Goal: Task Accomplishment & Management: Complete application form

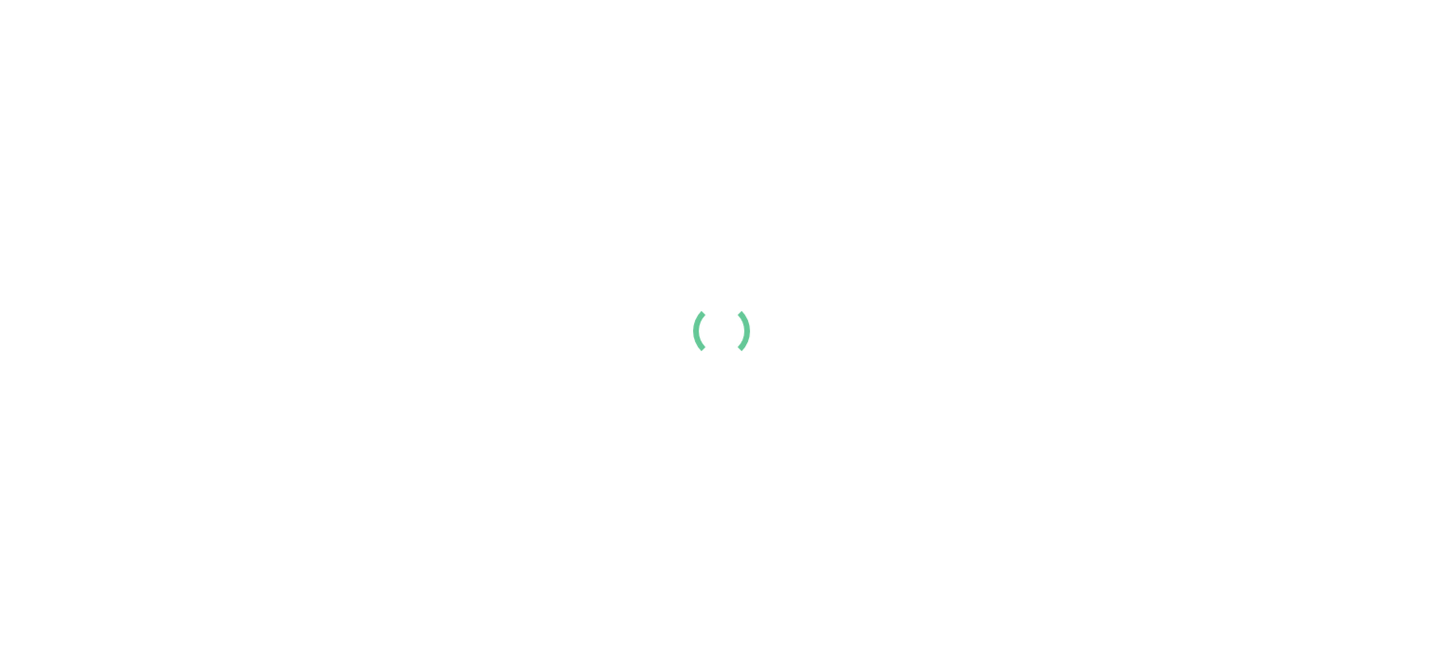
click at [751, 56] on div "Resume Templates Cover Letters About Login Create my resume" at bounding box center [721, 31] width 1357 height 49
click at [732, 56] on div "Resume Templates Cover Letters About Login Create my resume" at bounding box center [721, 31] width 1357 height 49
click at [675, 56] on div "Resume Templates Cover Letters About Login Create my resume" at bounding box center [721, 31] width 1357 height 49
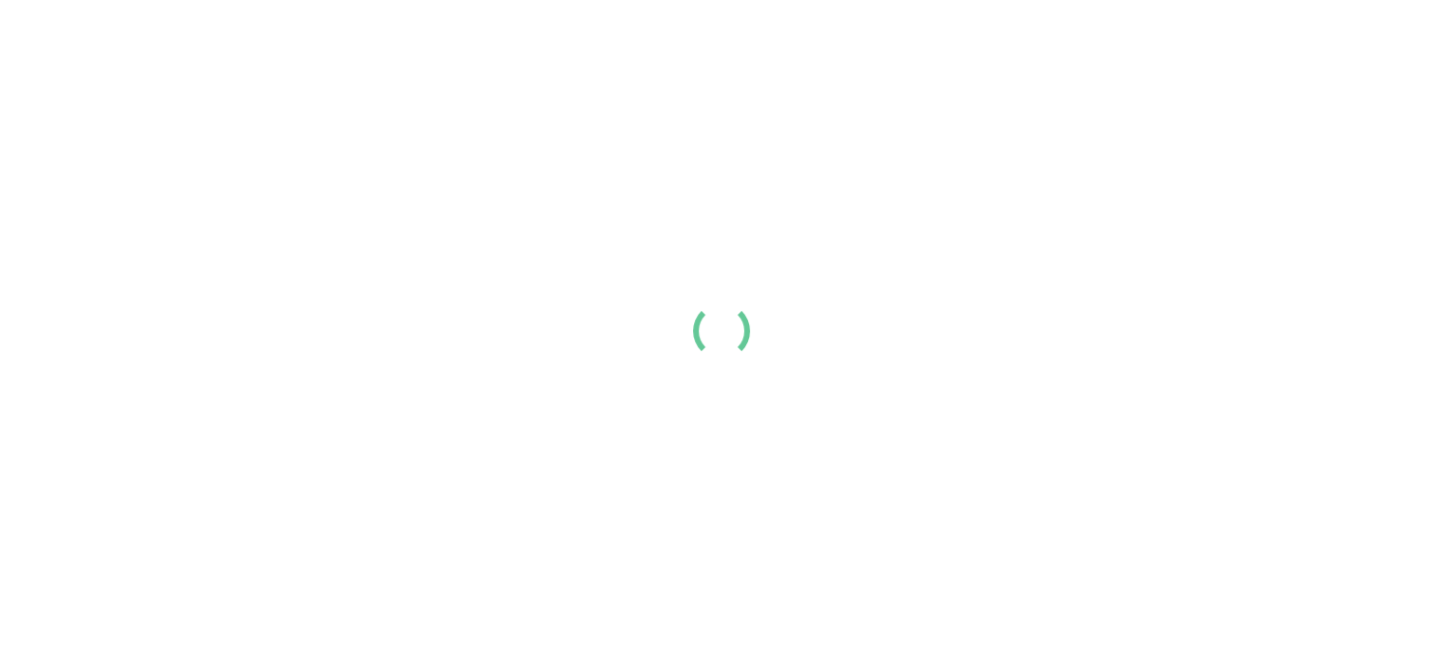
click at [675, 56] on div "Resume Templates Cover Letters About Login Create my resume" at bounding box center [721, 31] width 1357 height 49
click at [748, 56] on div "Resume Templates Cover Letters About Login Create my resume" at bounding box center [721, 31] width 1357 height 49
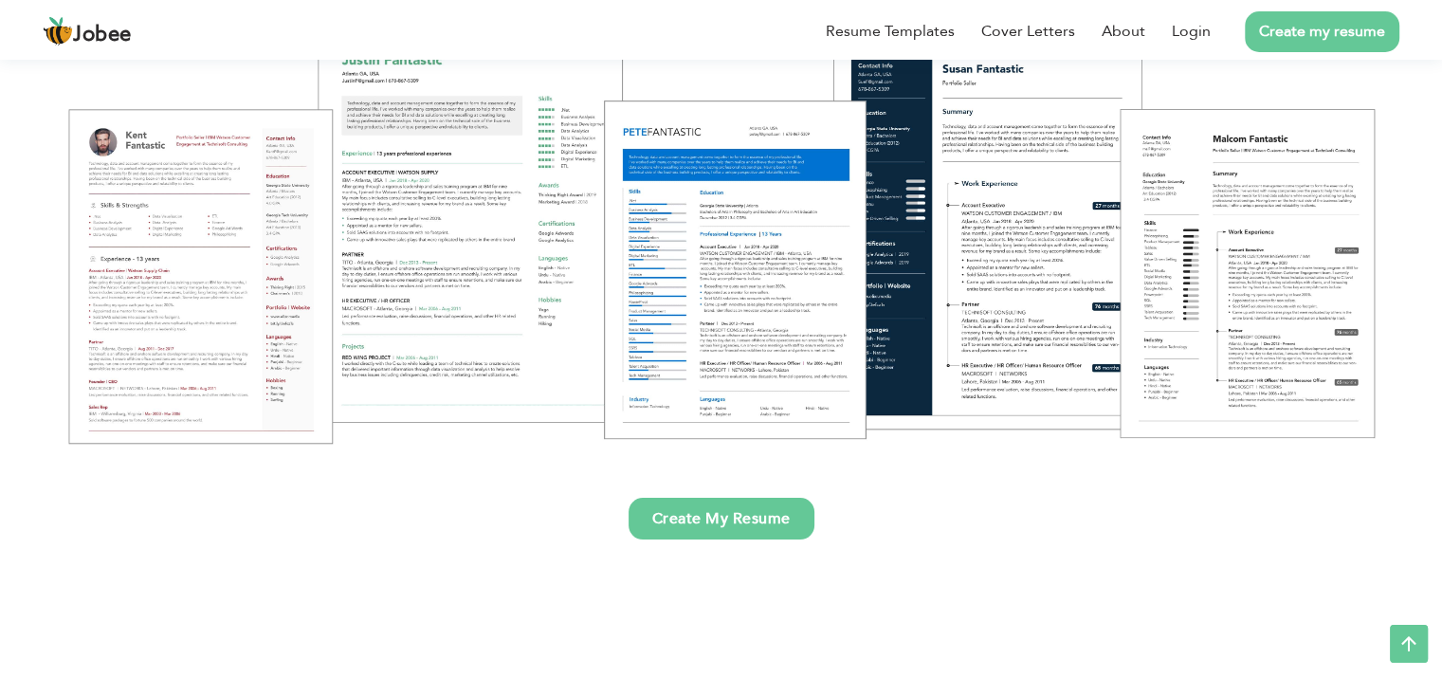
scroll to position [290, 0]
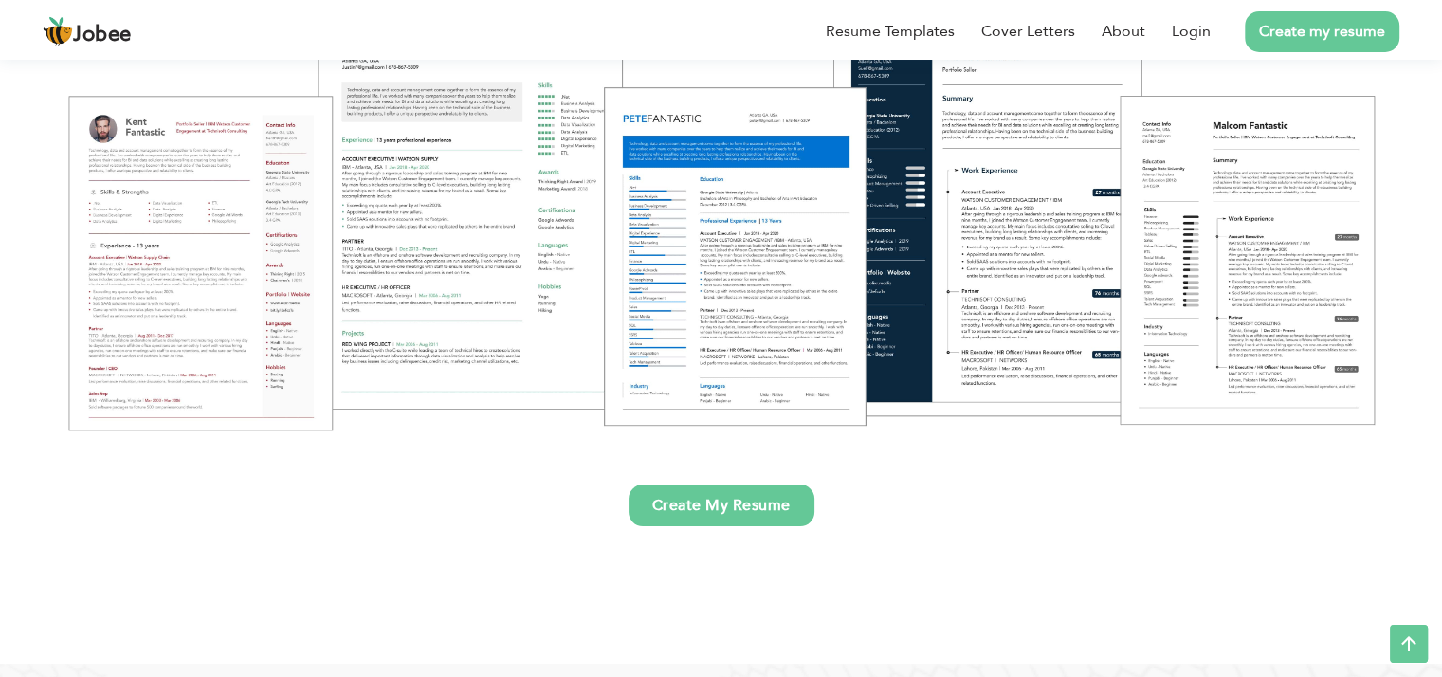
click at [738, 502] on link "Create My Resume" at bounding box center [722, 505] width 186 height 42
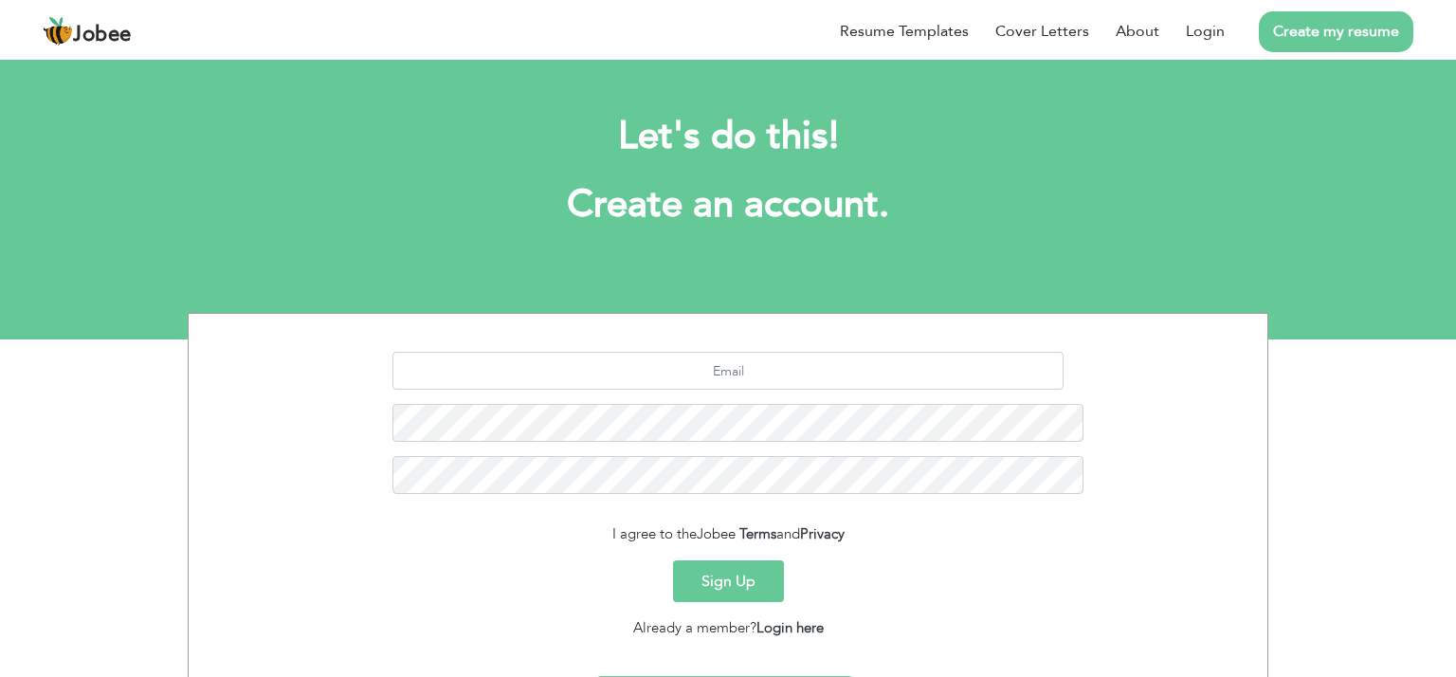
click at [614, 56] on div "Resume Templates Cover Letters About Login Create my resume" at bounding box center [728, 31] width 1371 height 49
click at [647, 352] on input "text" at bounding box center [729, 371] width 672 height 38
type input "musamakhalid76@gmail.com"
click at [974, 382] on form "musamakhalid76@gmail.com I agree to the Jobee Terms and Privacy Sign Up Already…" at bounding box center [728, 495] width 1050 height 286
click at [723, 560] on button "Sign Up" at bounding box center [728, 581] width 111 height 42
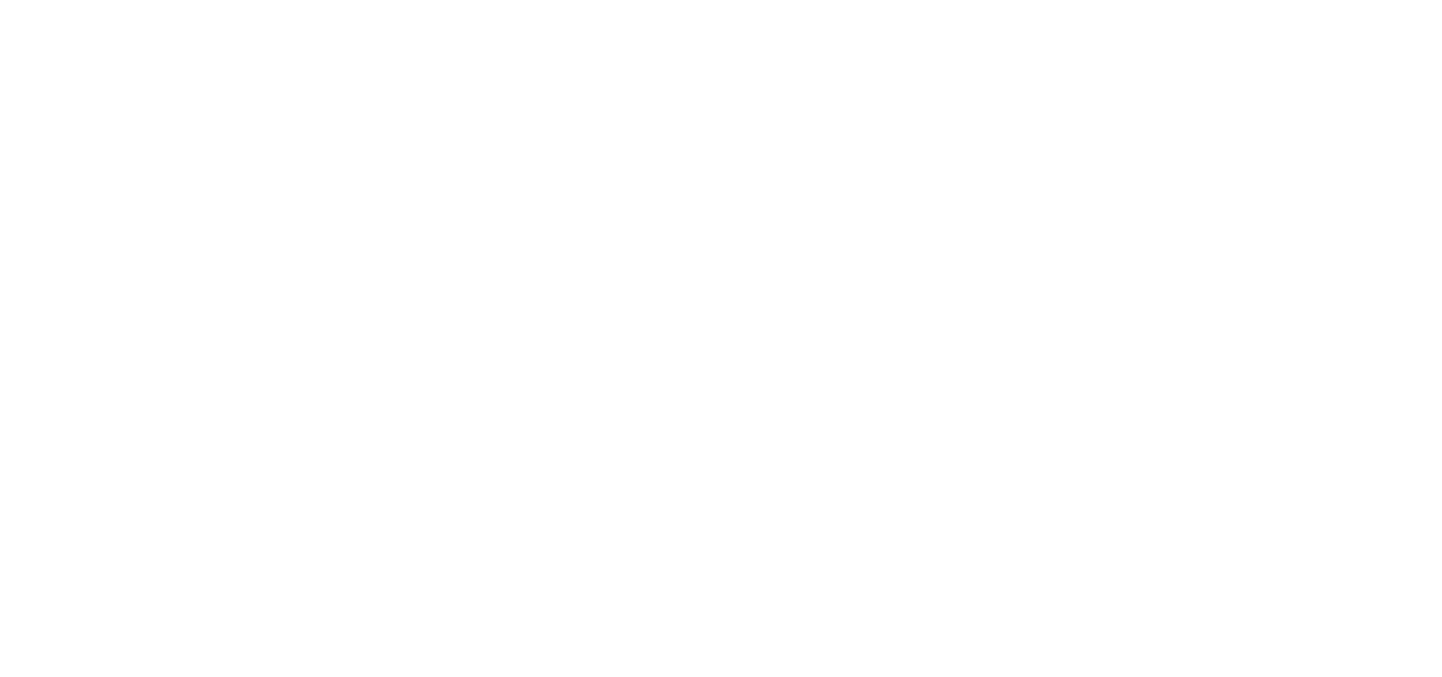
click at [0, 0] on li at bounding box center [0, 0] width 0 height 0
